Goal: Use online tool/utility: Utilize a website feature to perform a specific function

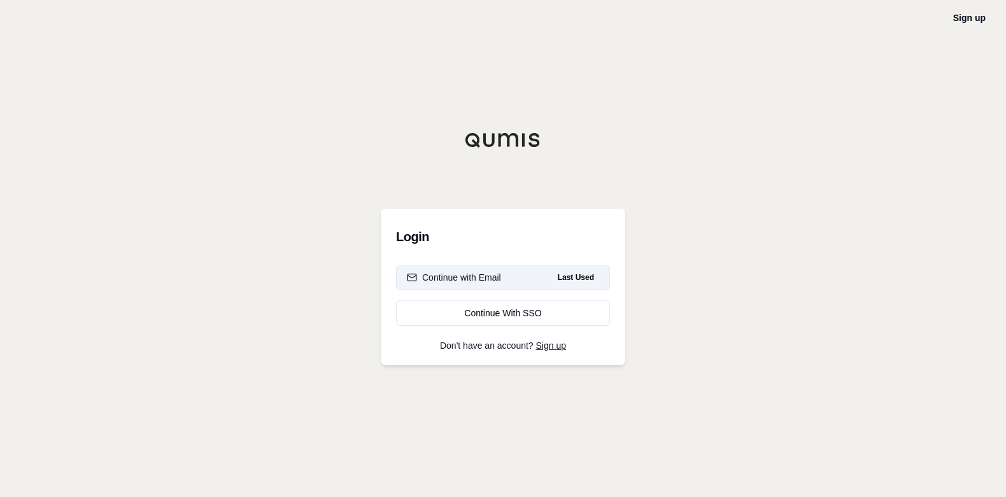
click at [486, 278] on div "Continue with Email" at bounding box center [454, 277] width 94 height 13
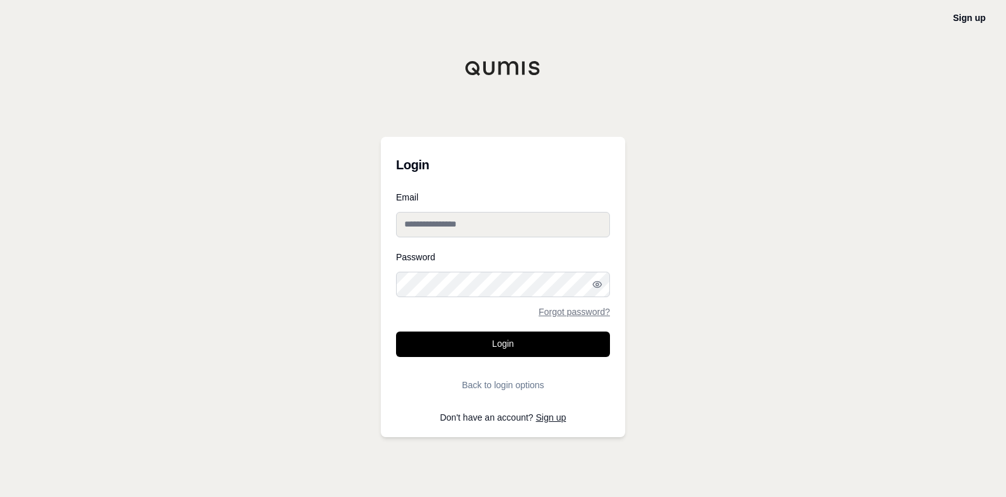
type input "**********"
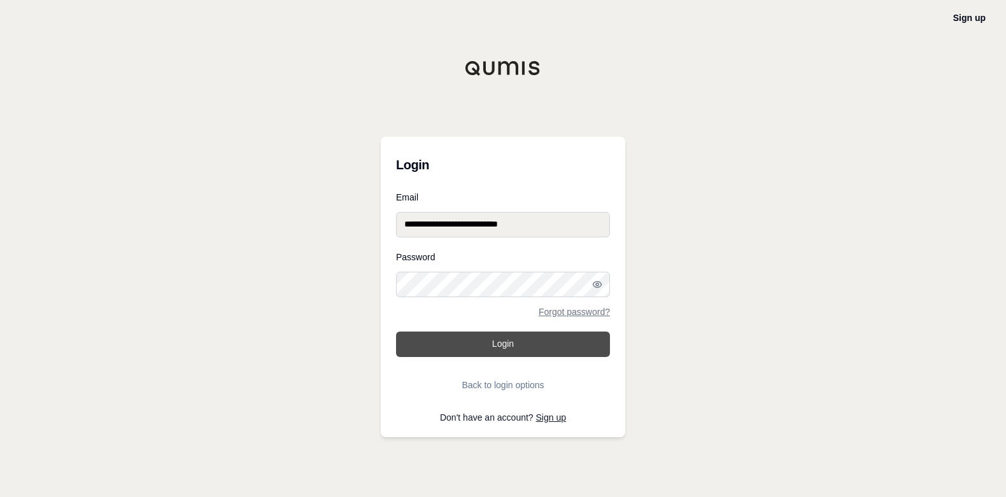
click at [490, 344] on button "Login" at bounding box center [503, 344] width 214 height 25
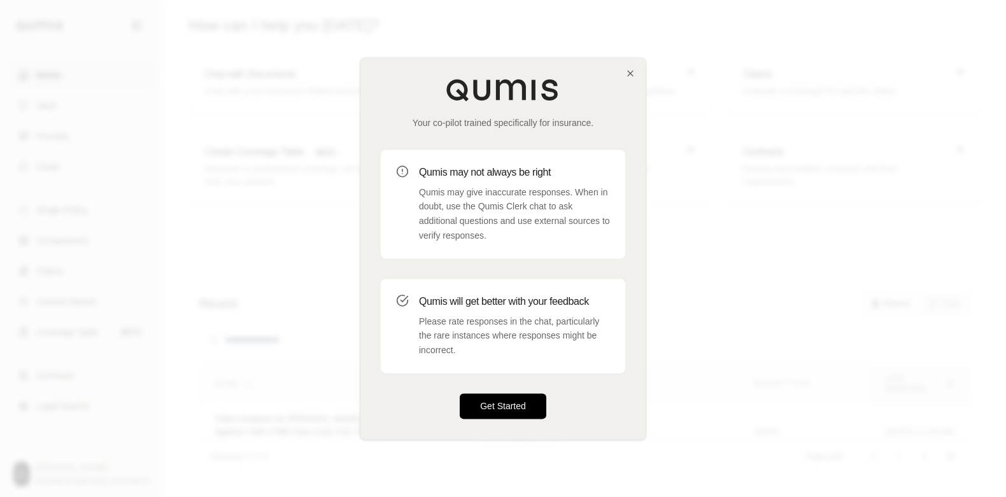
click at [509, 408] on button "Get Started" at bounding box center [503, 406] width 87 height 25
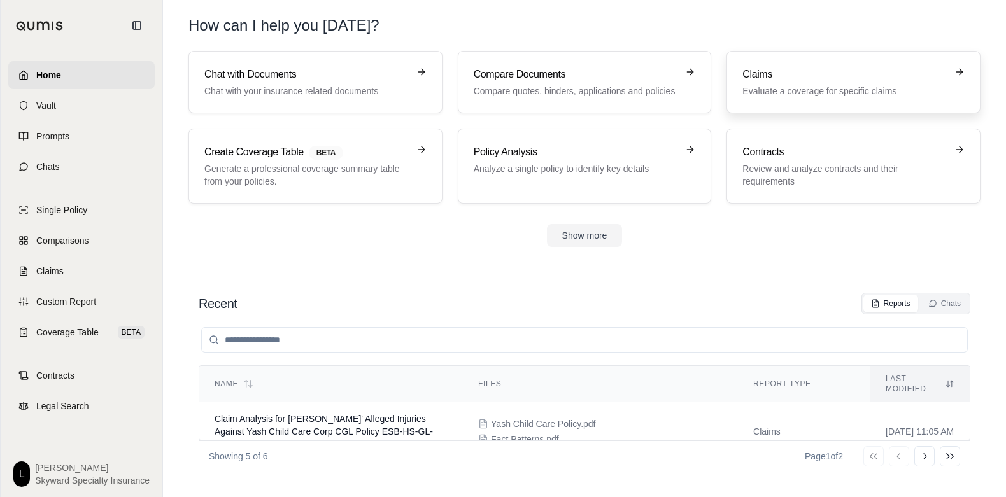
click at [768, 83] on div "Claims Evaluate a coverage for specific claims" at bounding box center [845, 82] width 204 height 31
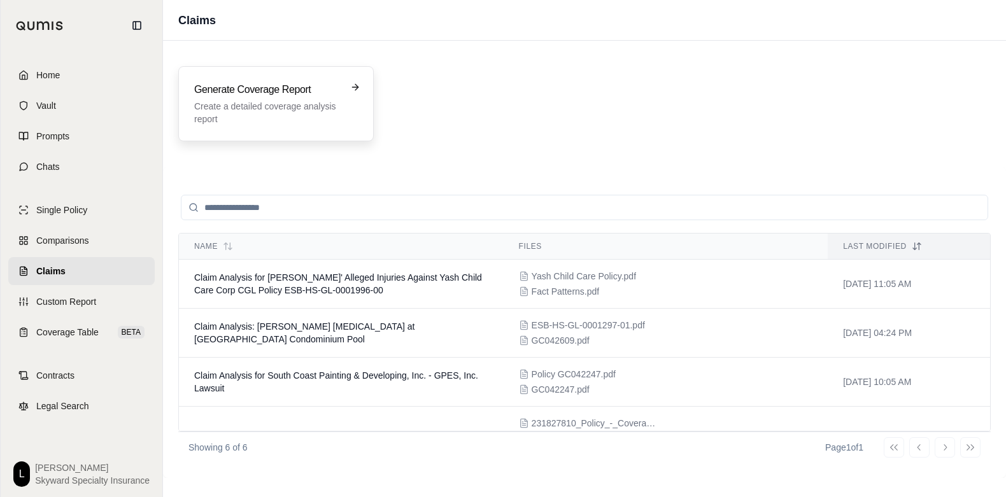
click at [301, 89] on h3 "Generate Coverage Report" at bounding box center [267, 89] width 146 height 15
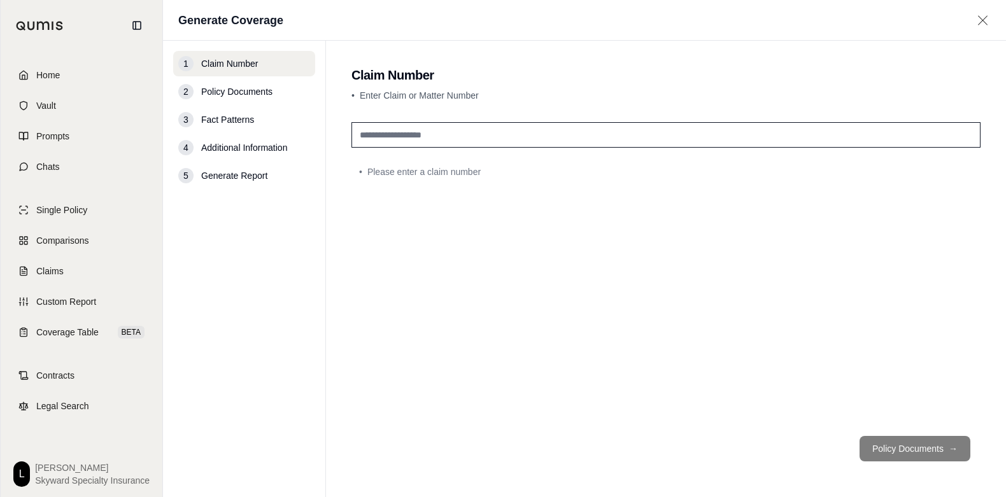
click at [478, 132] on input "text" at bounding box center [666, 134] width 629 height 25
type input "********"
click at [913, 448] on button "Policy Documents →" at bounding box center [915, 448] width 111 height 25
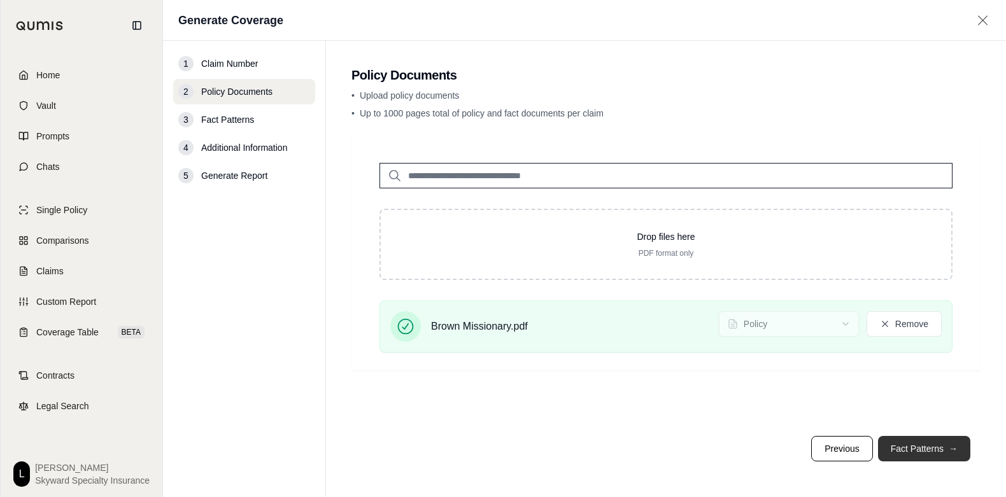
click at [939, 447] on button "Fact Patterns →" at bounding box center [924, 448] width 92 height 25
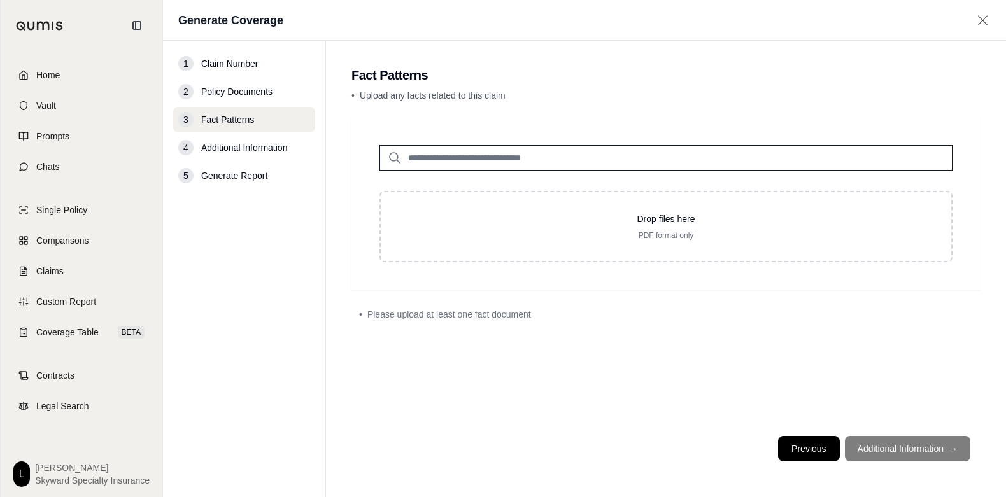
click at [809, 447] on button "Previous" at bounding box center [808, 448] width 61 height 25
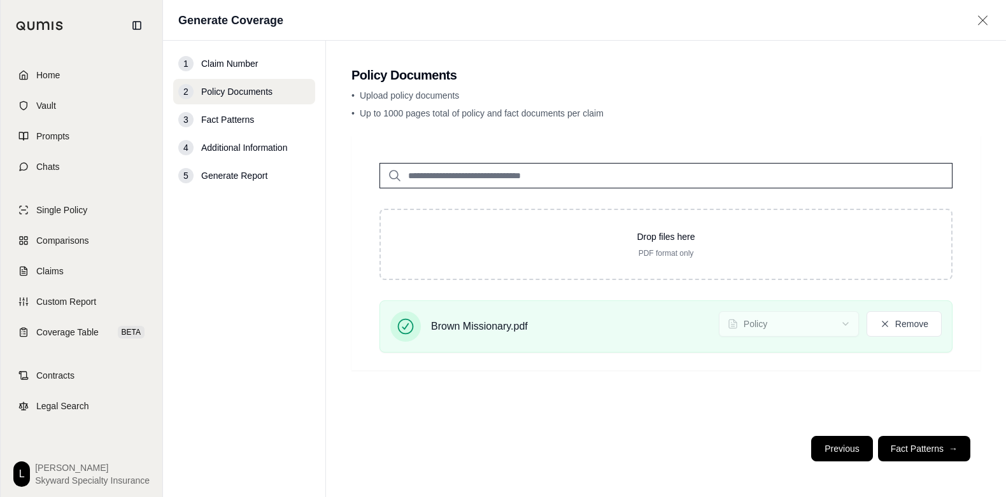
click at [846, 455] on button "Previous" at bounding box center [842, 448] width 61 height 25
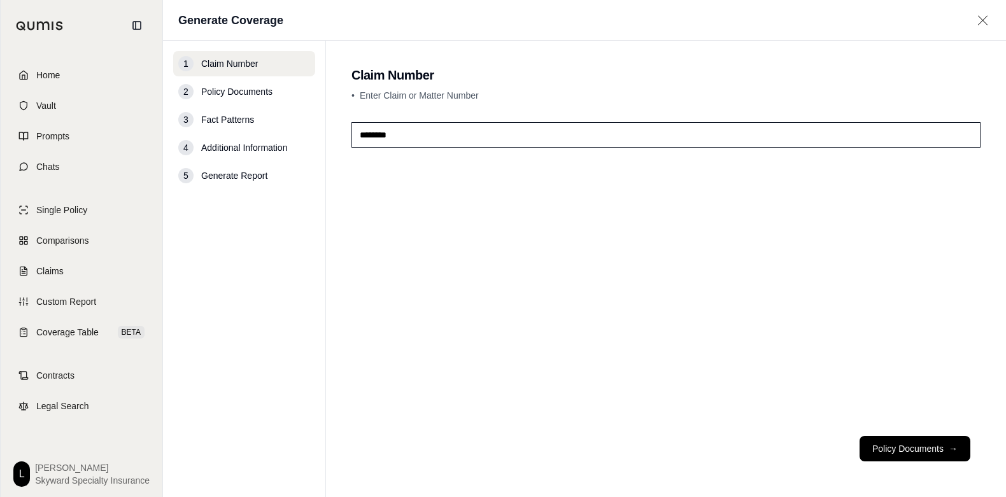
drag, startPoint x: 372, startPoint y: 135, endPoint x: 291, endPoint y: 128, distance: 81.2
click at [291, 128] on div "1 Claim Number 2 Policy Documents 3 Fact Patterns 4 Additional Information 5 Ge…" at bounding box center [584, 269] width 843 height 457
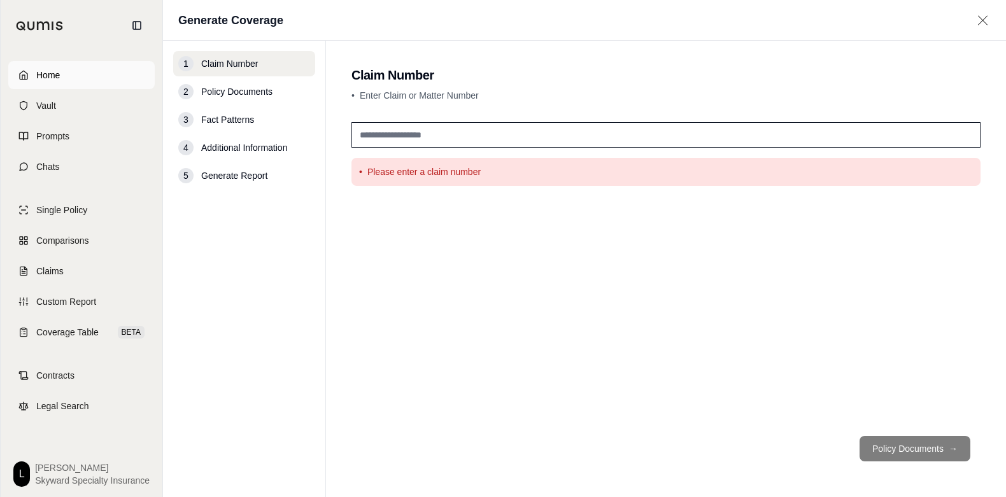
click at [51, 75] on span "Home" at bounding box center [48, 75] width 24 height 13
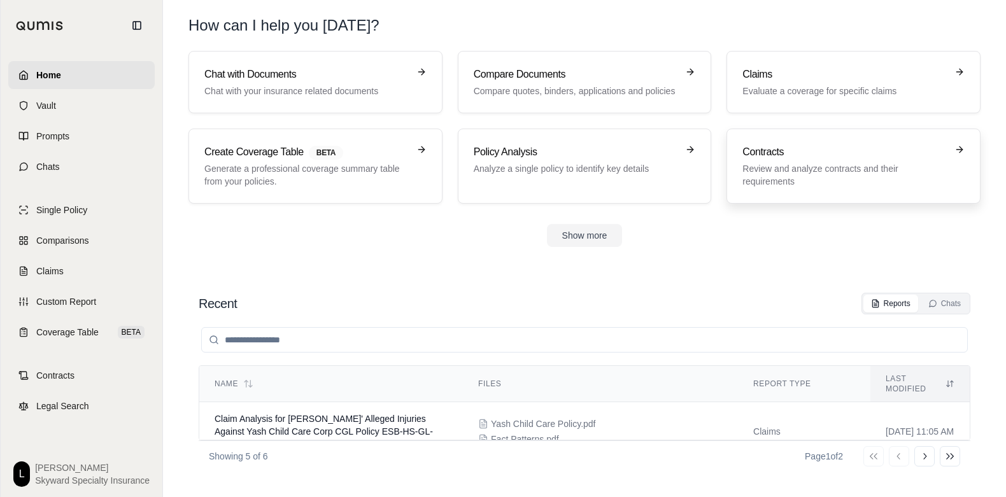
click at [775, 174] on p "Review and analyze contracts and their requirements" at bounding box center [845, 174] width 204 height 25
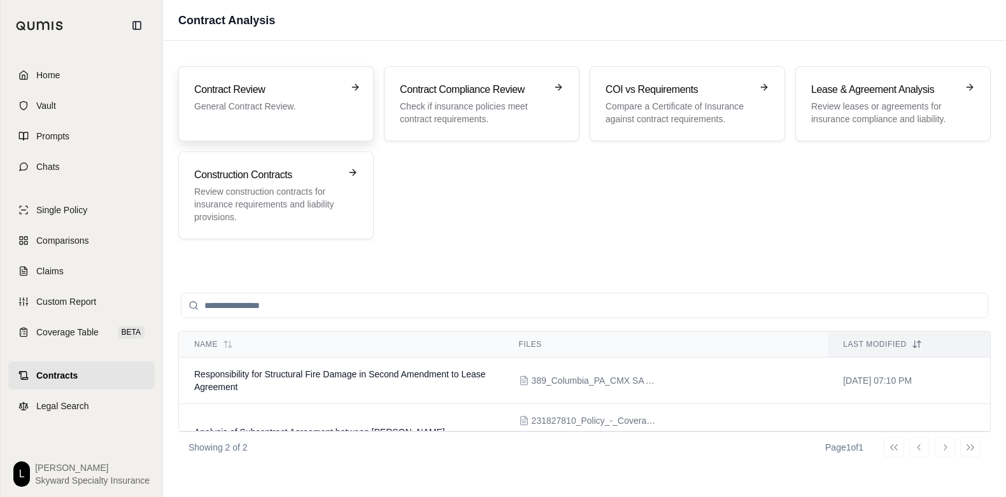
click at [254, 87] on h3 "Contract Review" at bounding box center [267, 89] width 146 height 15
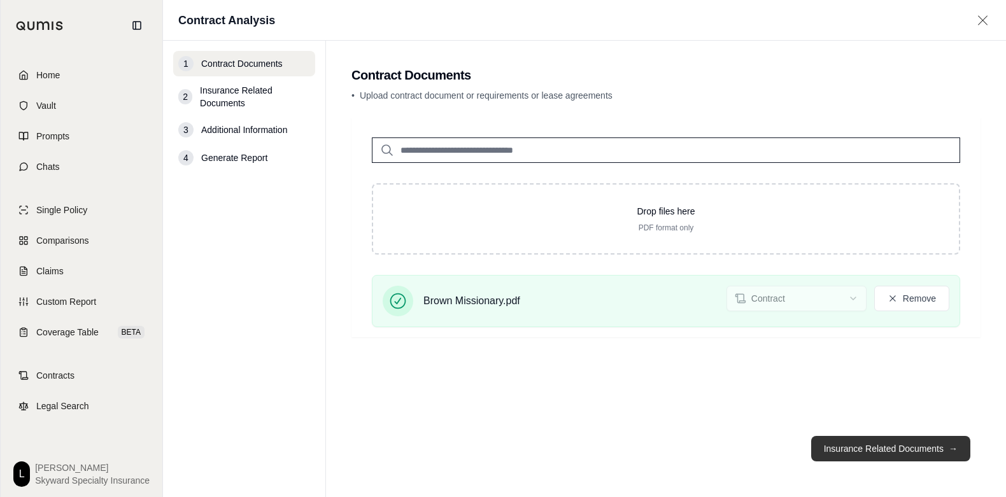
click at [892, 445] on button "Insurance Related Documents →" at bounding box center [891, 448] width 159 height 25
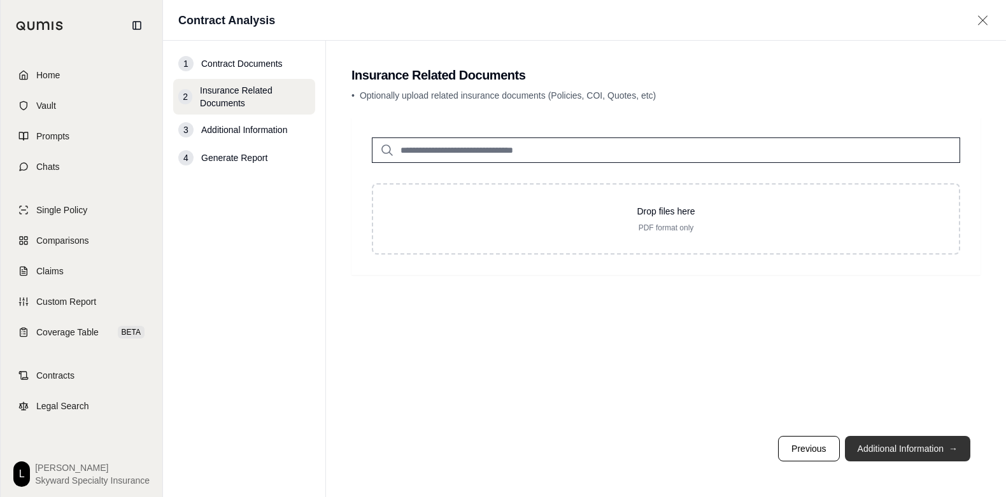
click at [896, 452] on button "Additional Information →" at bounding box center [907, 448] width 125 height 25
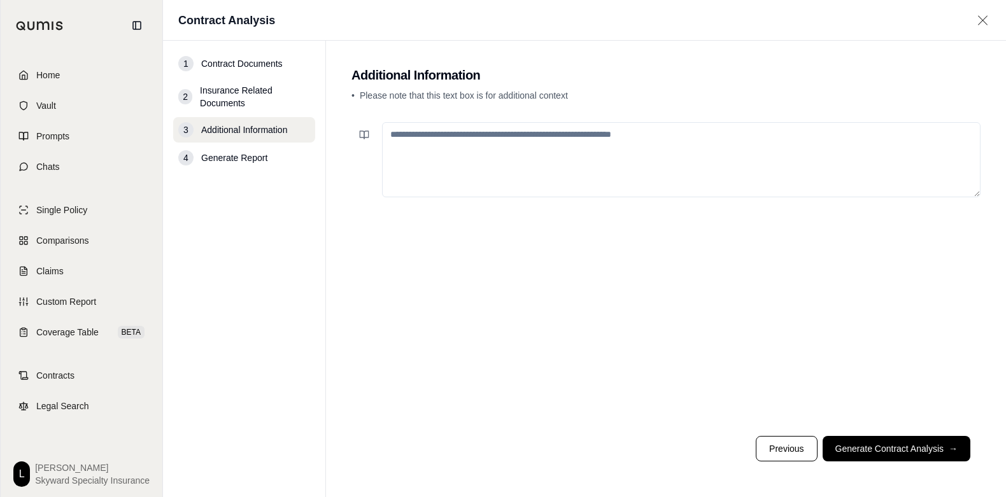
click at [499, 153] on textarea at bounding box center [681, 159] width 599 height 75
click at [503, 132] on textarea "**********" at bounding box center [681, 159] width 599 height 75
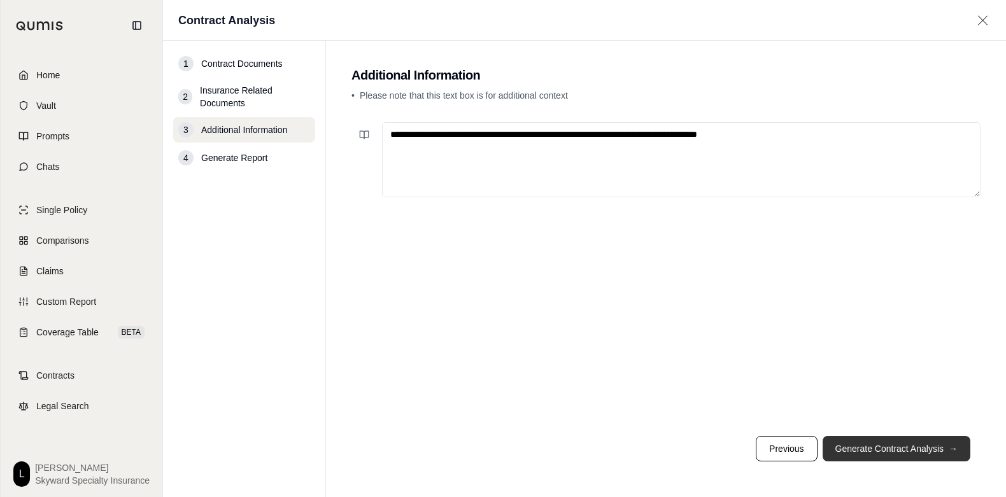
type textarea "**********"
click at [915, 450] on button "Generate Contract Analysis →" at bounding box center [897, 448] width 148 height 25
